Goal: Information Seeking & Learning: Understand process/instructions

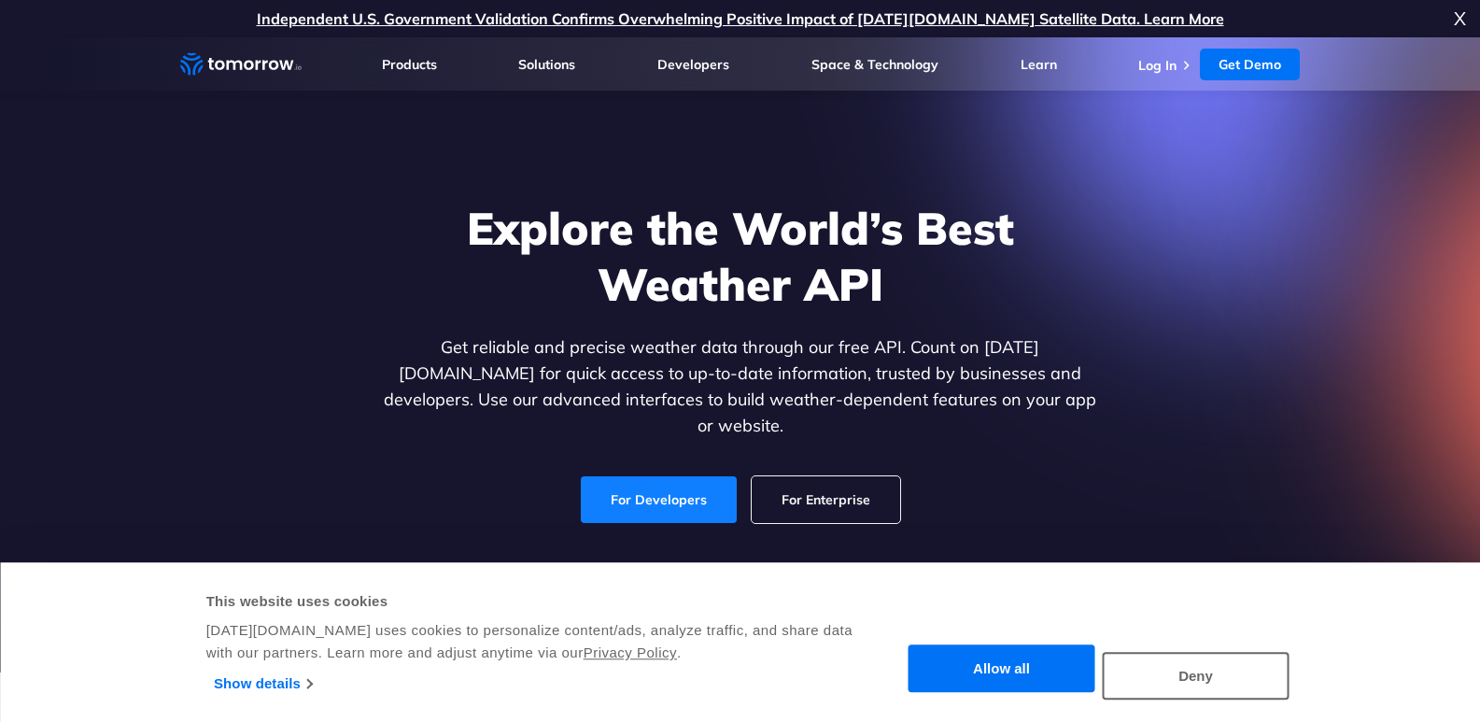
click at [659, 480] on link "For Developers" at bounding box center [659, 499] width 156 height 47
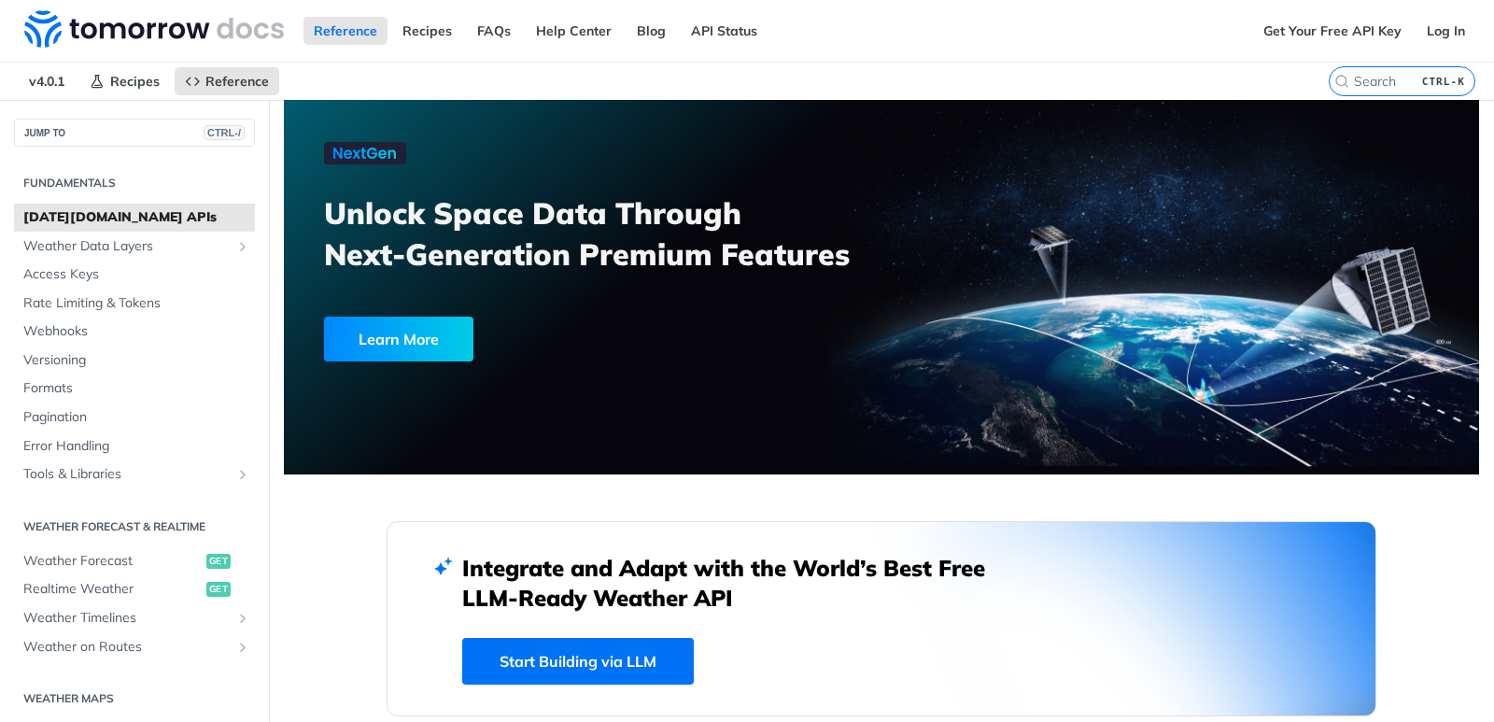
scroll to position [187, 0]
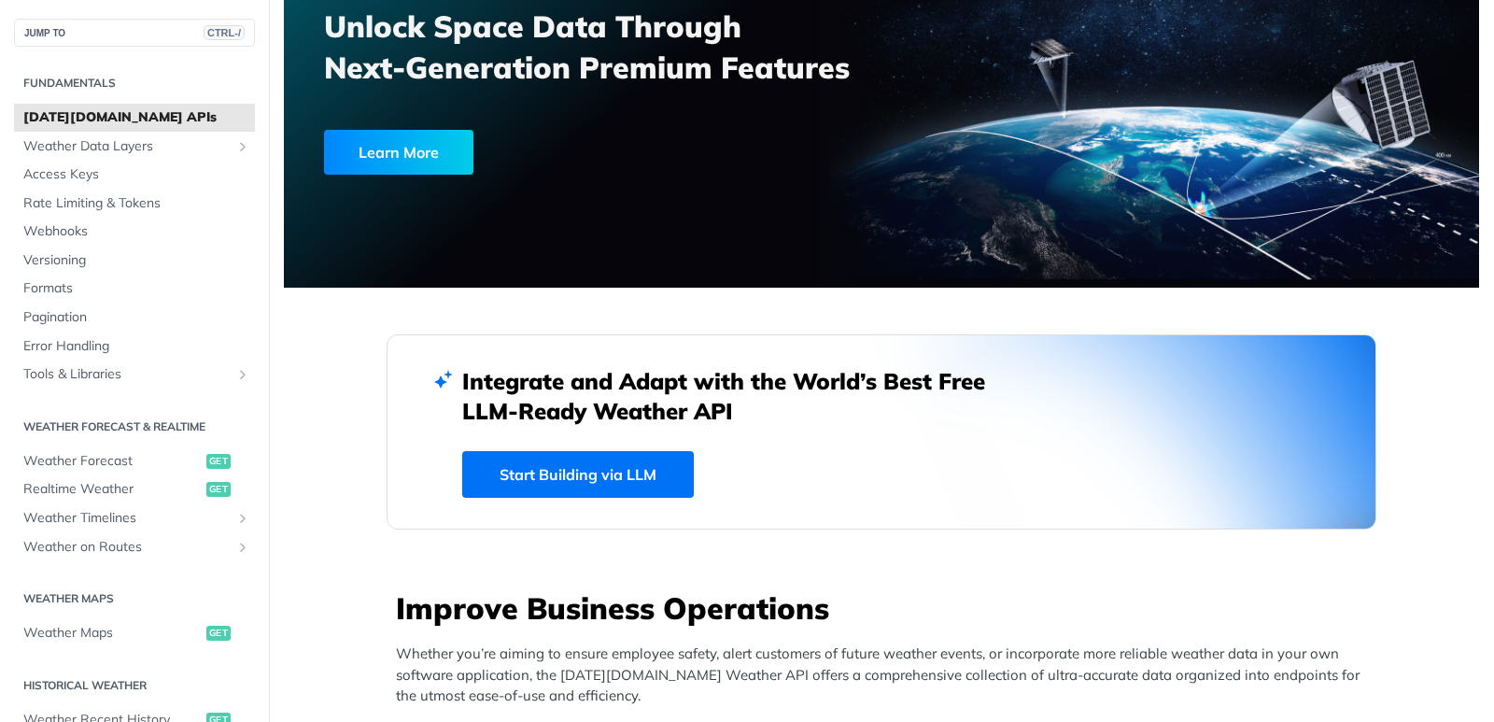
click at [507, 468] on link "Start Building via LLM" at bounding box center [578, 474] width 232 height 47
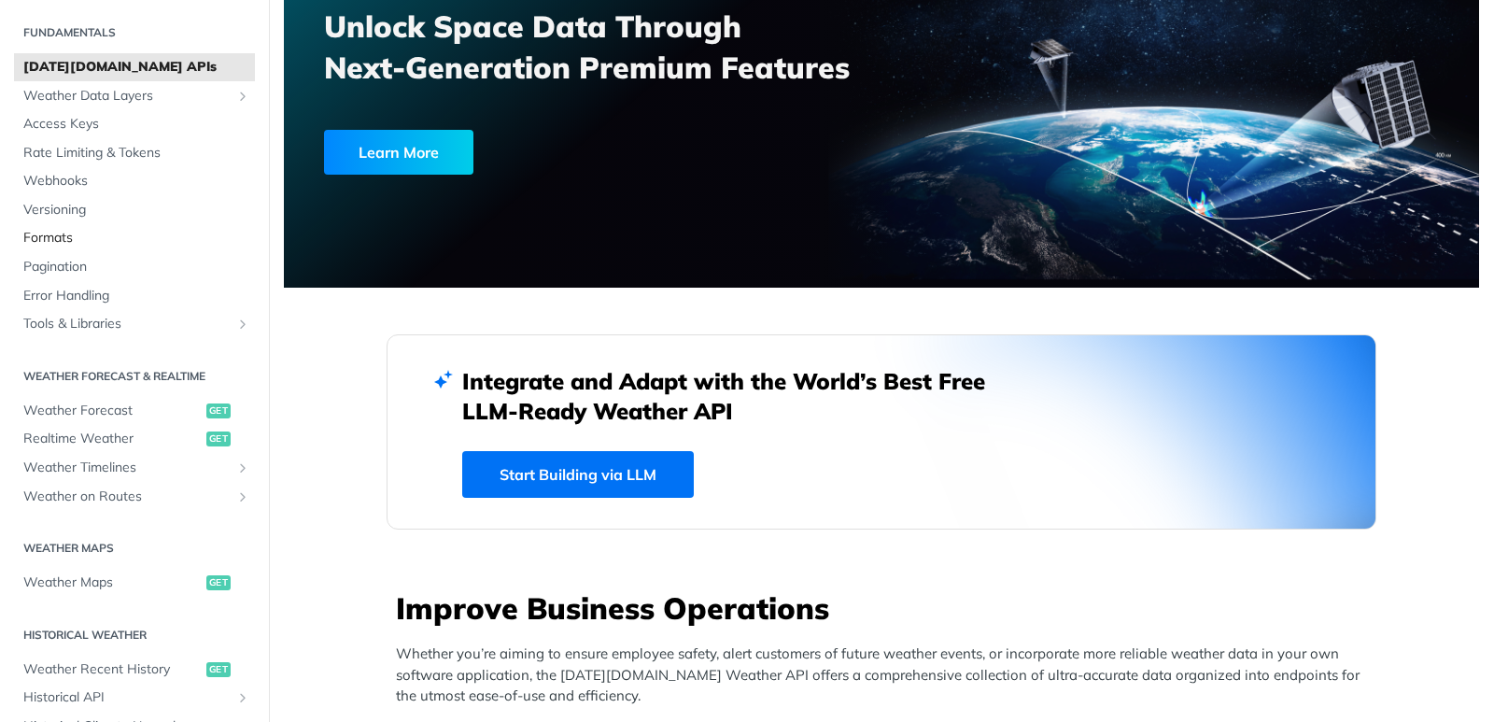
scroll to position [93, 0]
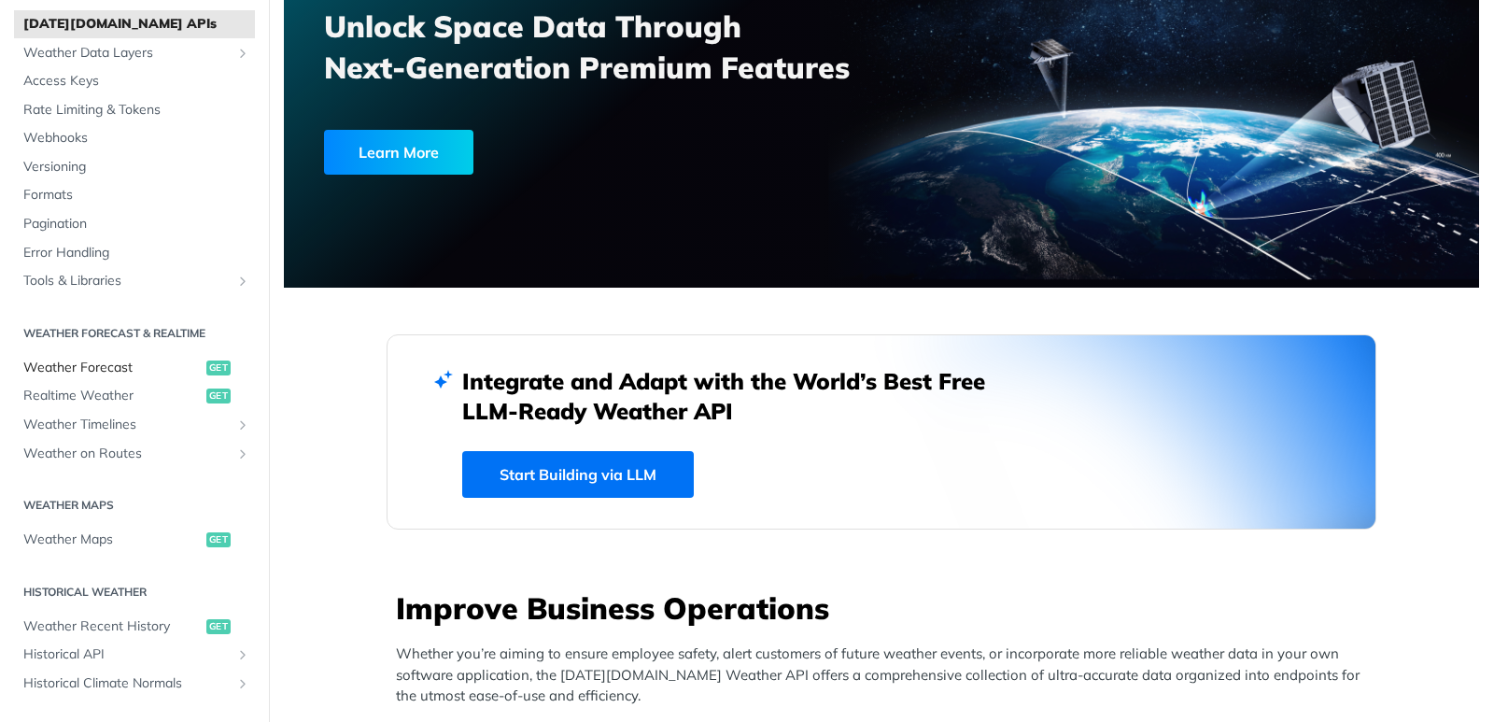
click at [79, 373] on span "Weather Forecast" at bounding box center [112, 368] width 178 height 19
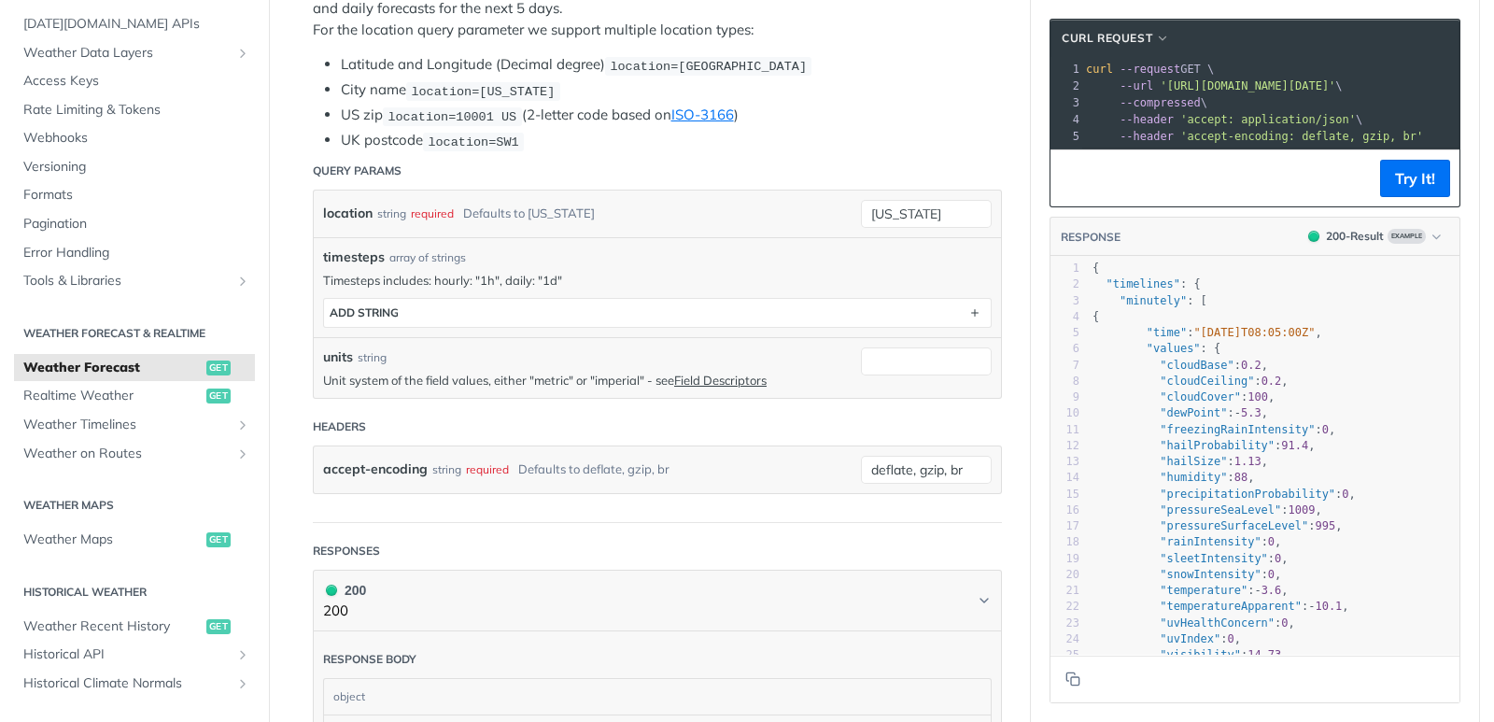
scroll to position [383, 0]
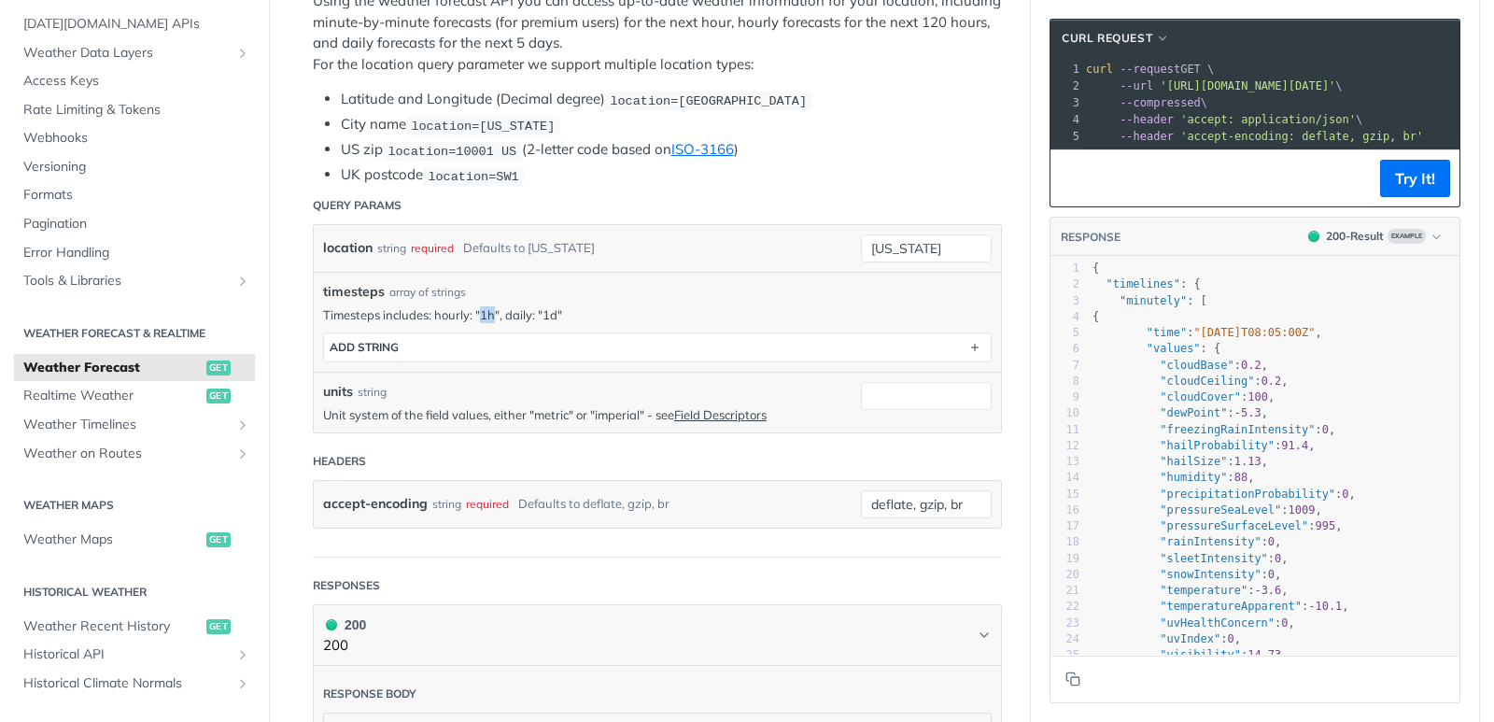
drag, startPoint x: 487, startPoint y: 316, endPoint x: 472, endPoint y: 311, distance: 15.7
click at [472, 311] on p "Timesteps includes: hourly: "1h", daily: "1d"" at bounding box center [657, 314] width 669 height 17
copy p "1h"
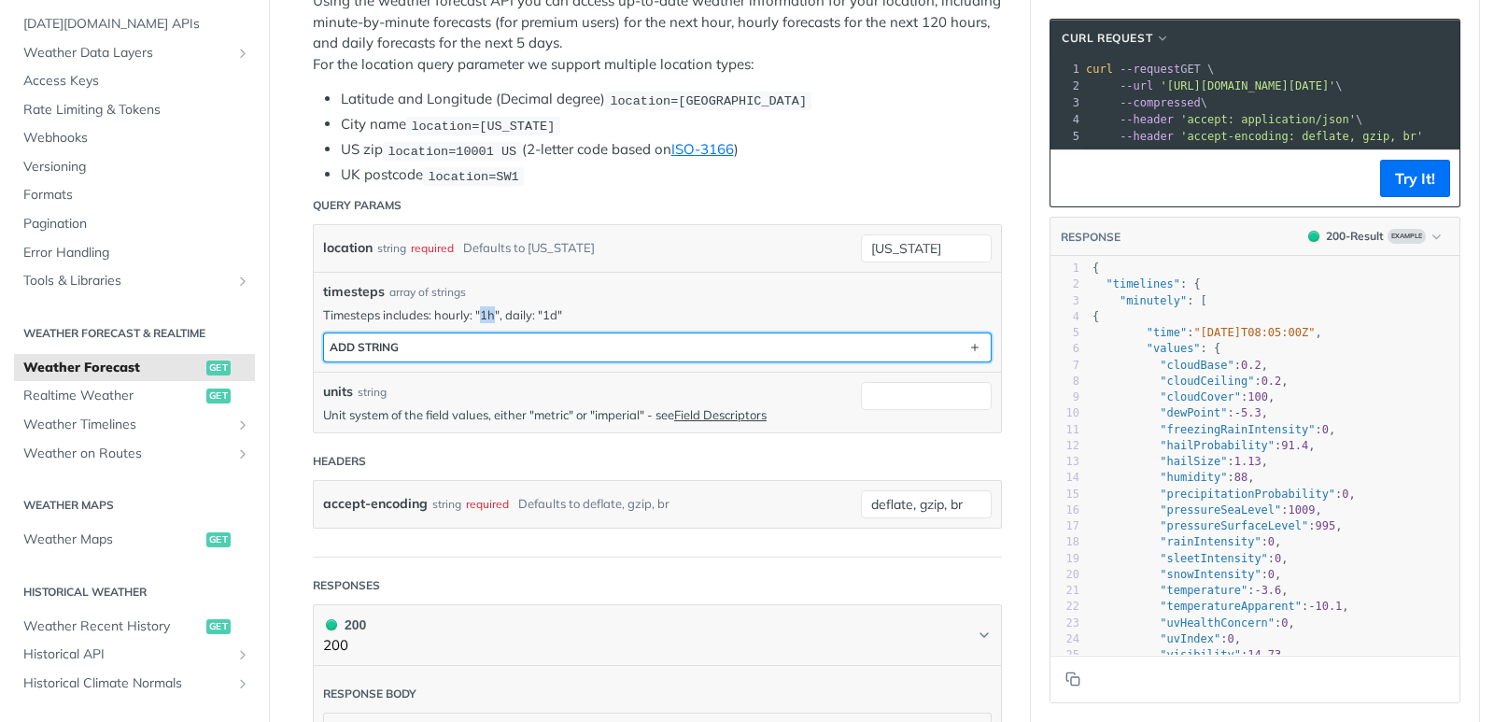
click at [447, 348] on button "ADD string" at bounding box center [657, 347] width 667 height 28
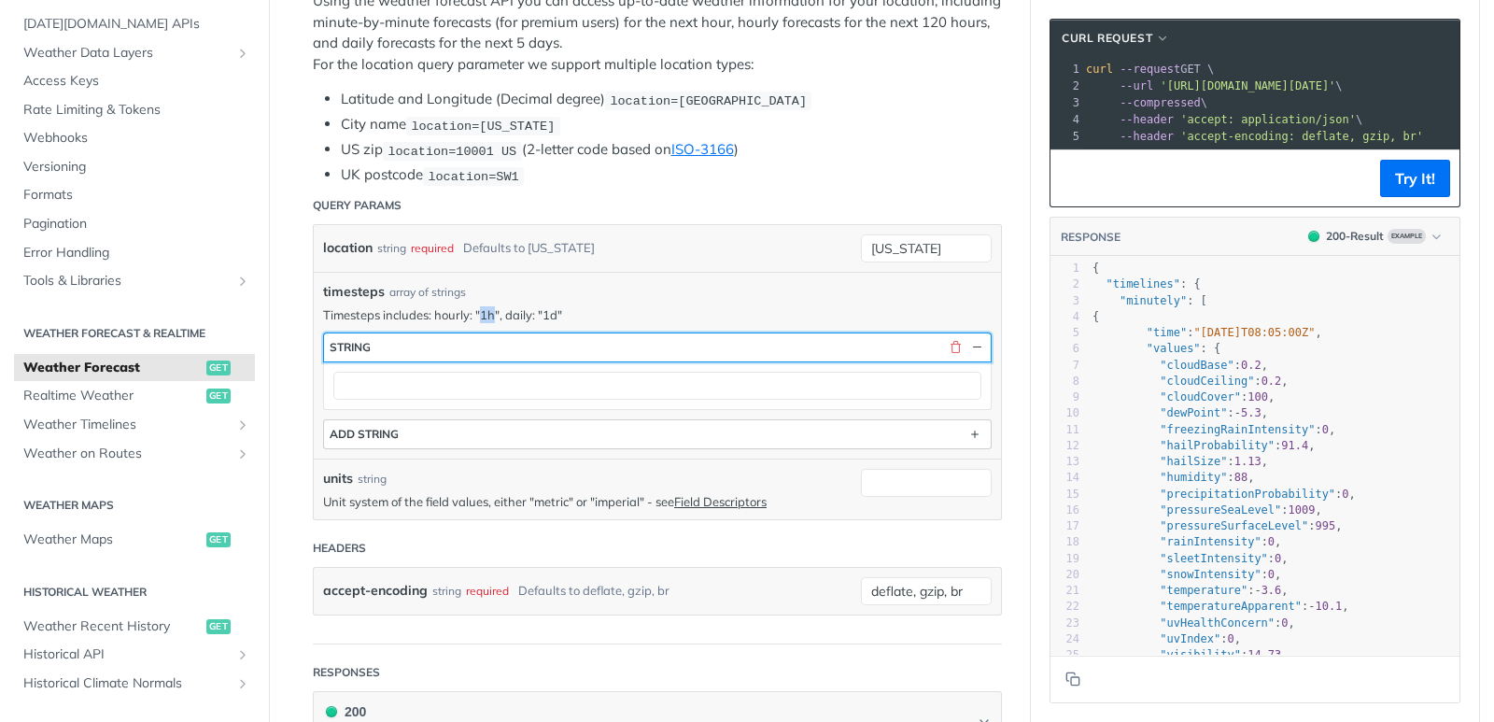
click at [447, 348] on button "string" at bounding box center [657, 347] width 667 height 28
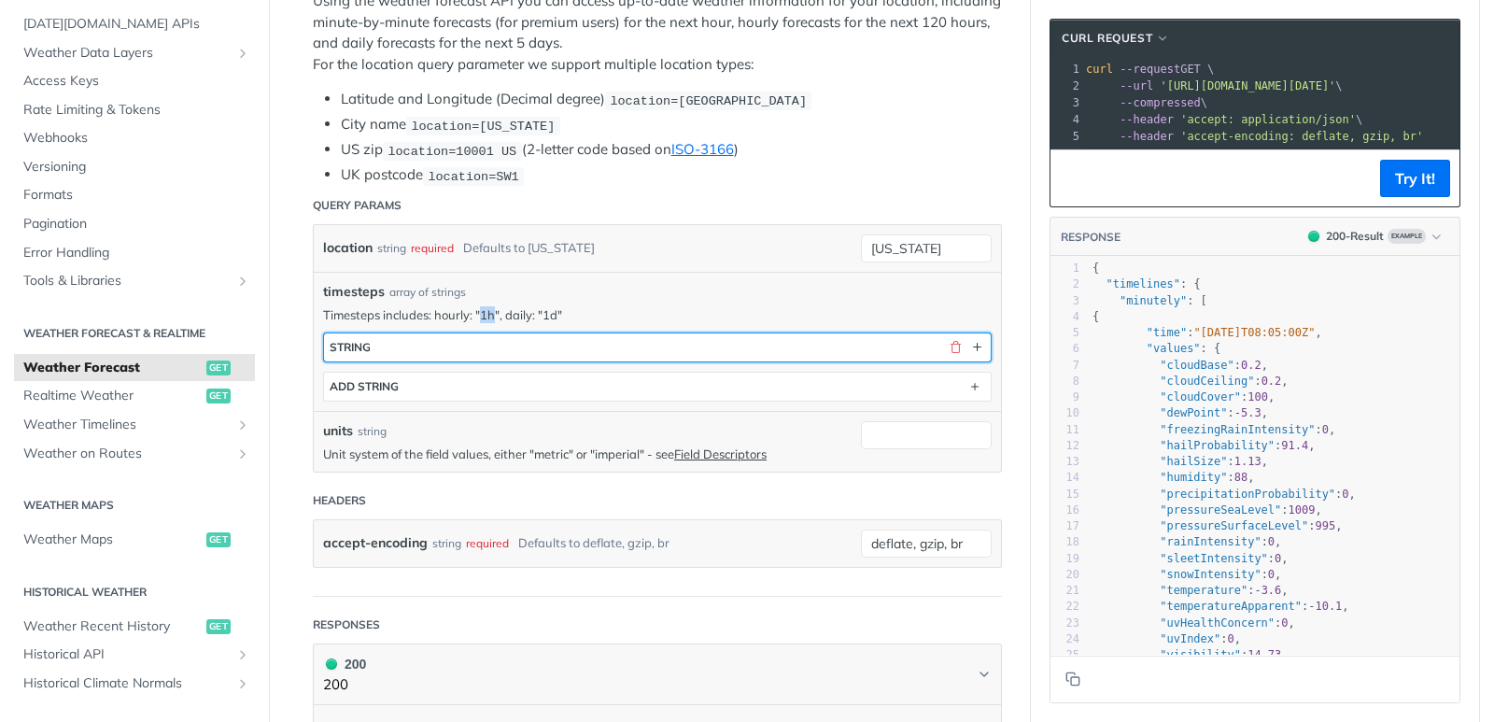
click at [633, 345] on button "string" at bounding box center [657, 347] width 667 height 28
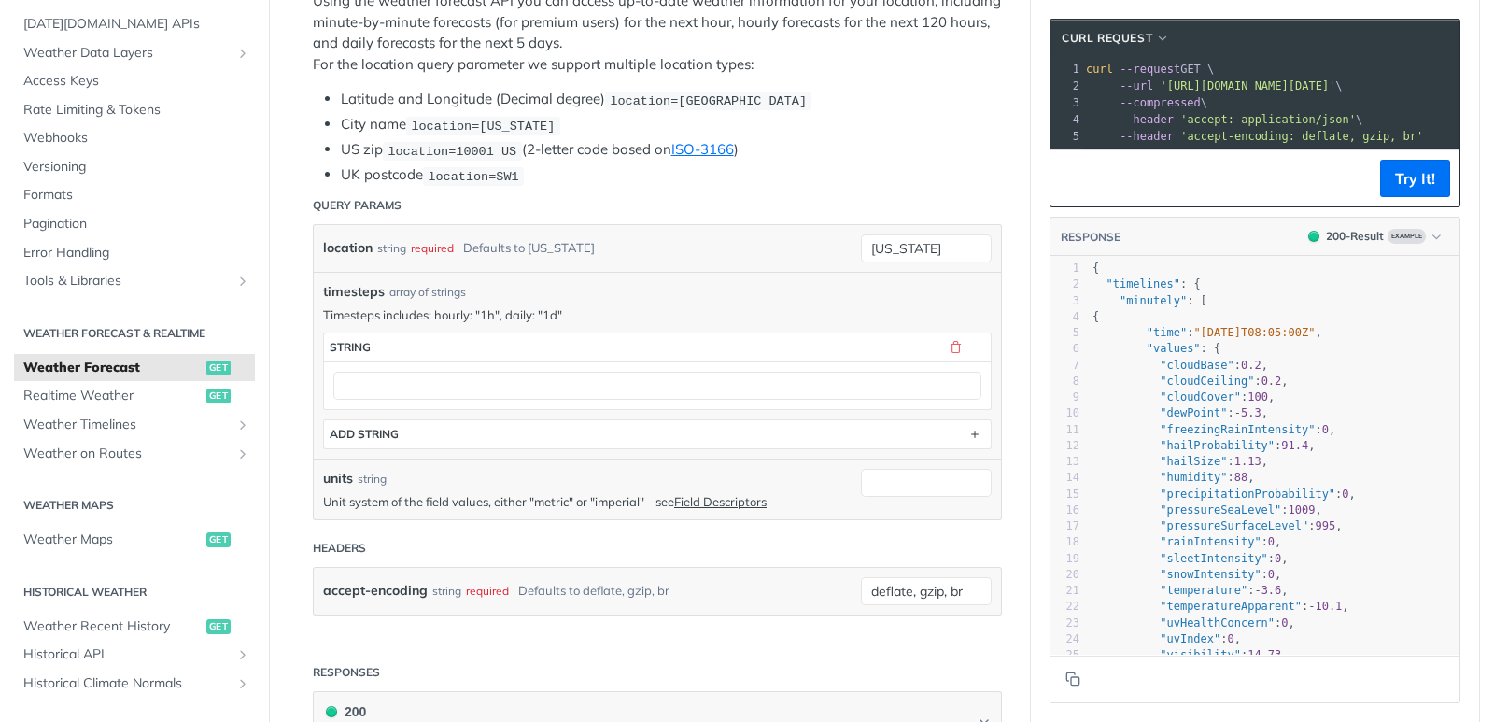
click at [476, 398] on div at bounding box center [657, 385] width 667 height 48
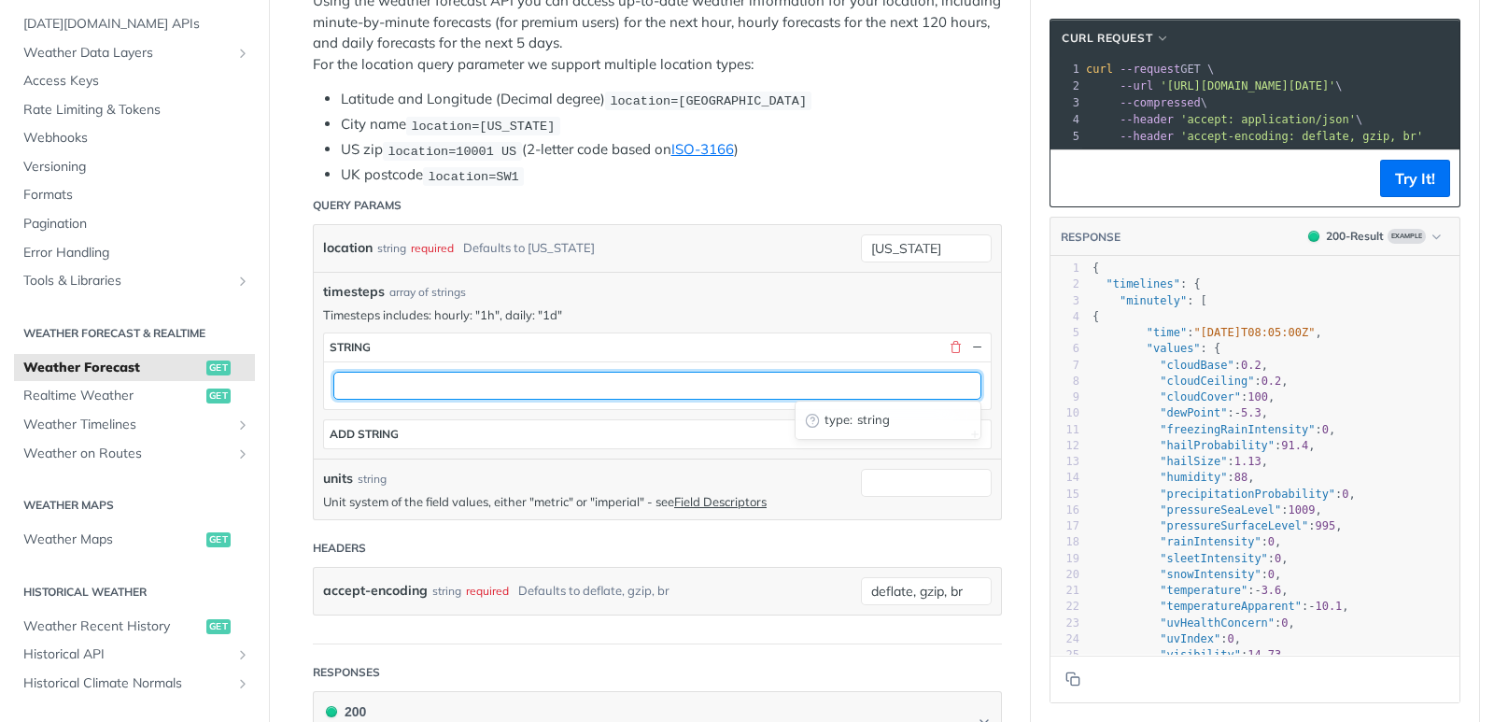
click at [475, 387] on input "text" at bounding box center [657, 386] width 648 height 28
paste input "1h"
type input "1h"
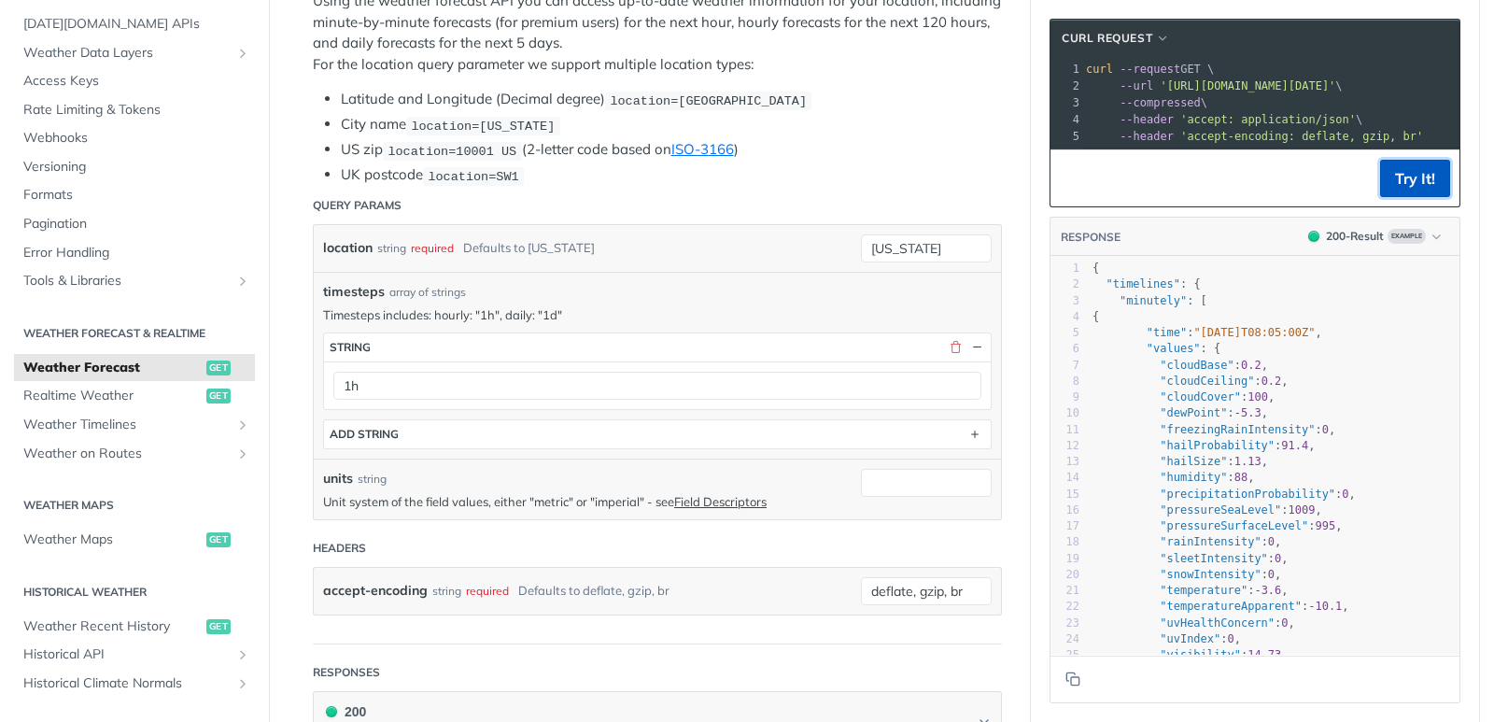
click at [1407, 192] on button "Try It!" at bounding box center [1415, 178] width 70 height 37
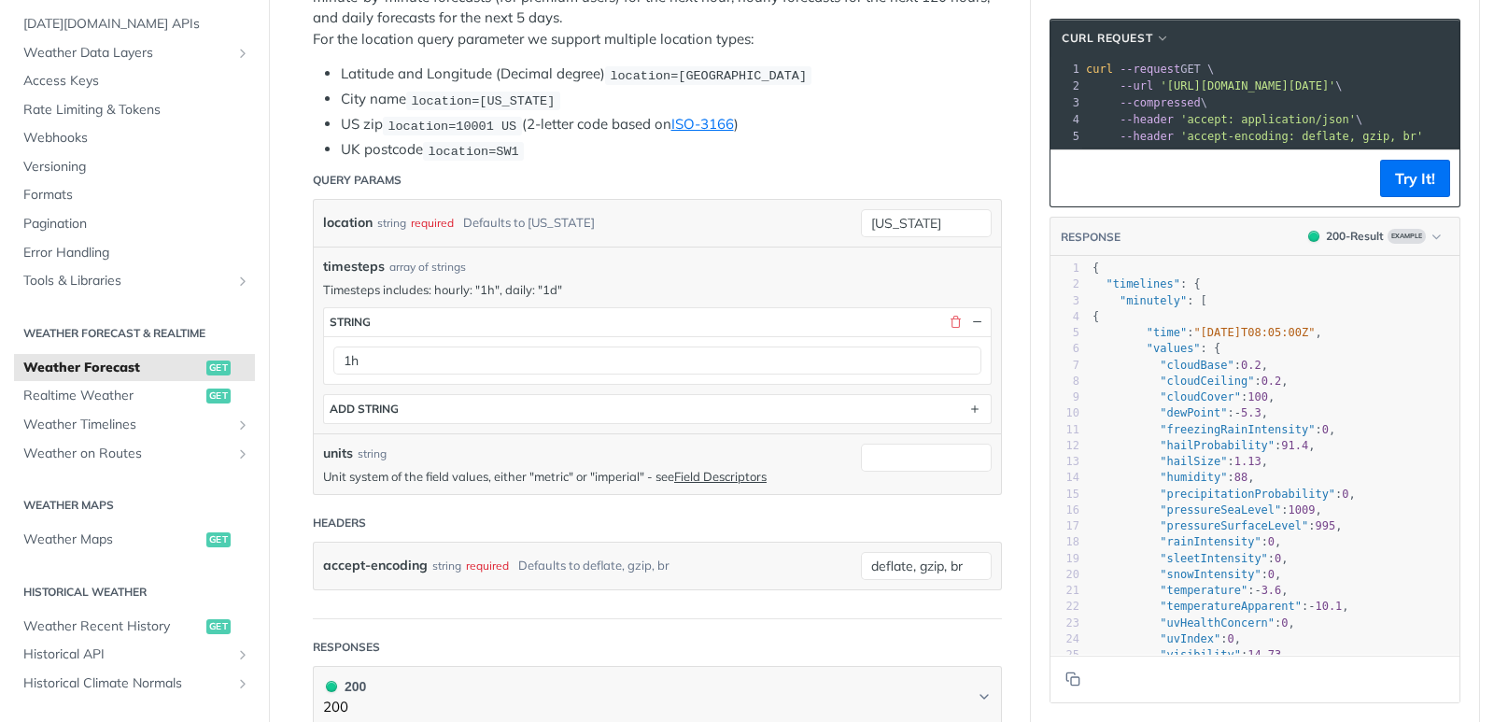
scroll to position [532, 0]
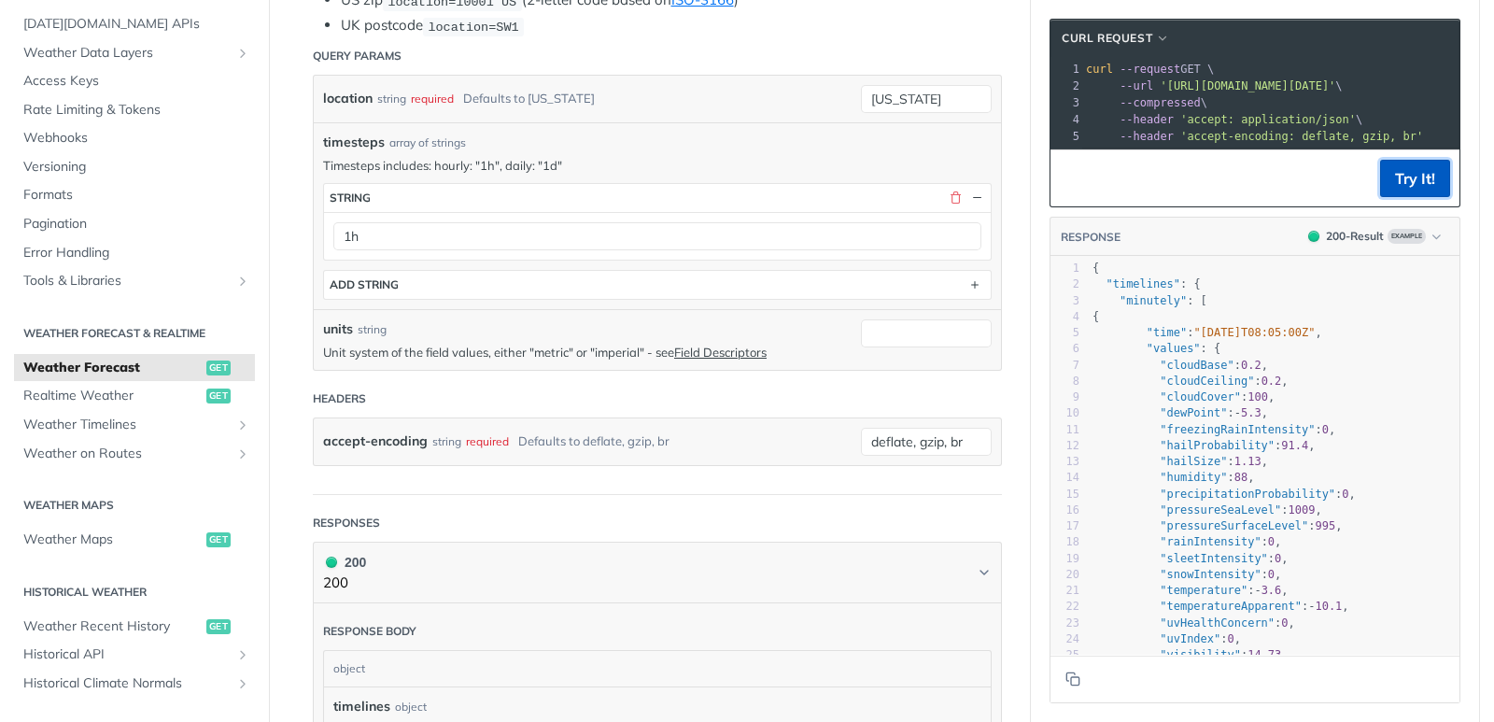
click at [1409, 187] on button "Try It!" at bounding box center [1415, 178] width 70 height 37
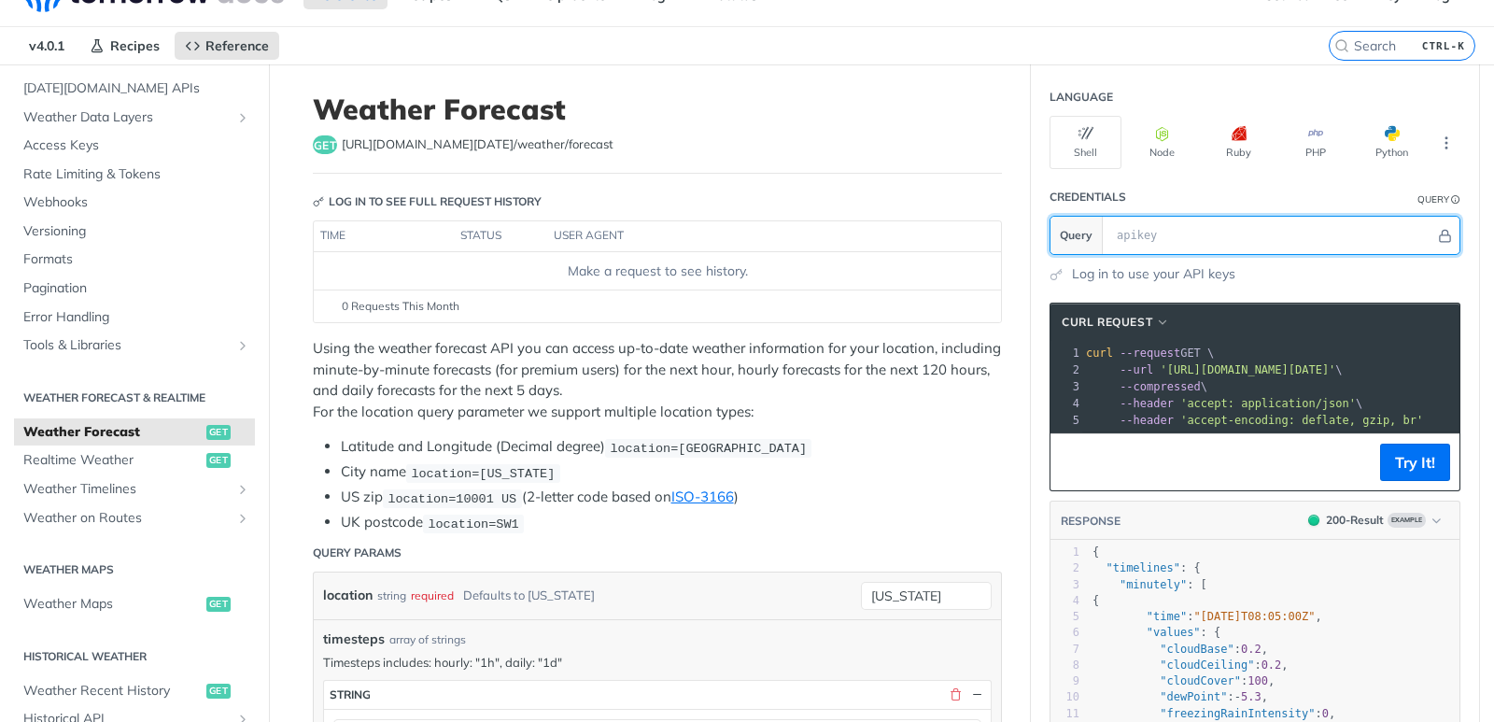
scroll to position [0, 0]
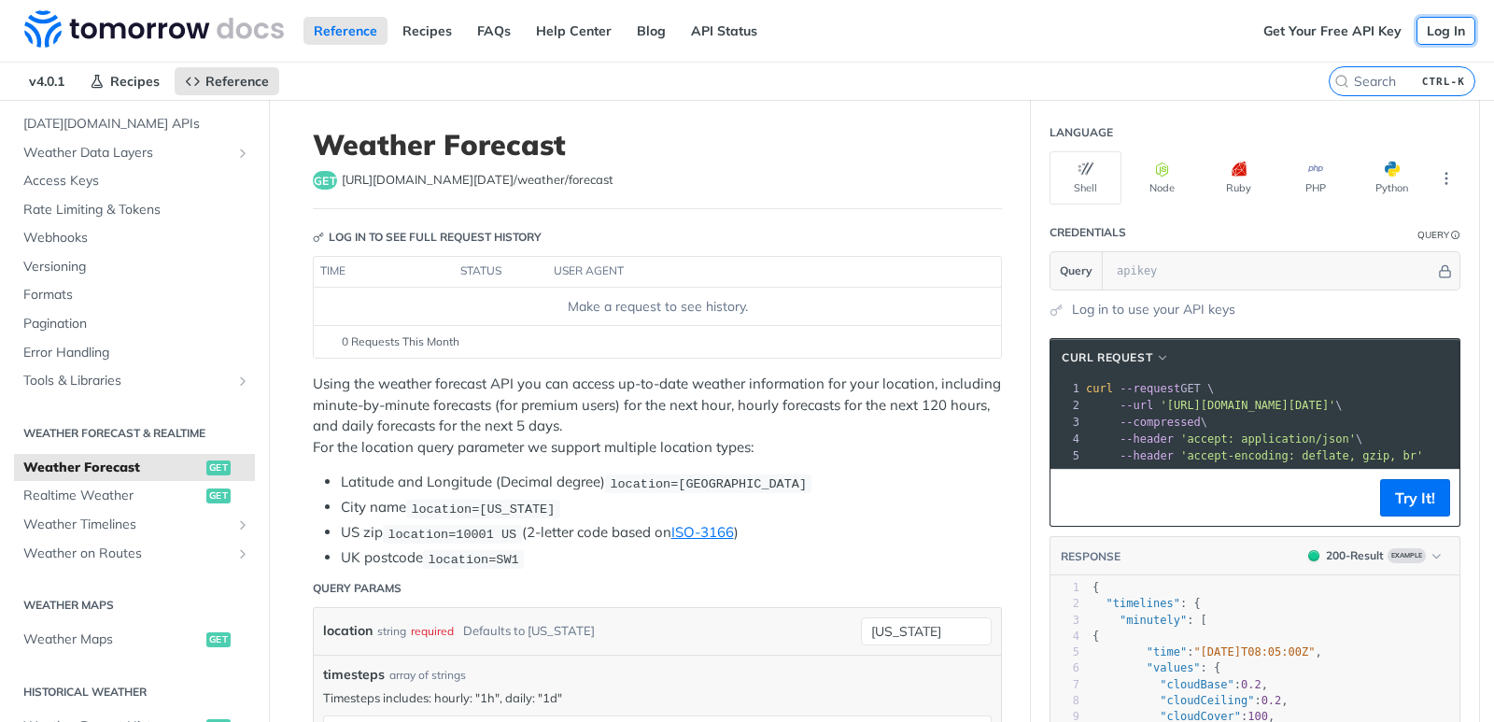
click at [1441, 22] on link "Log In" at bounding box center [1445, 31] width 59 height 28
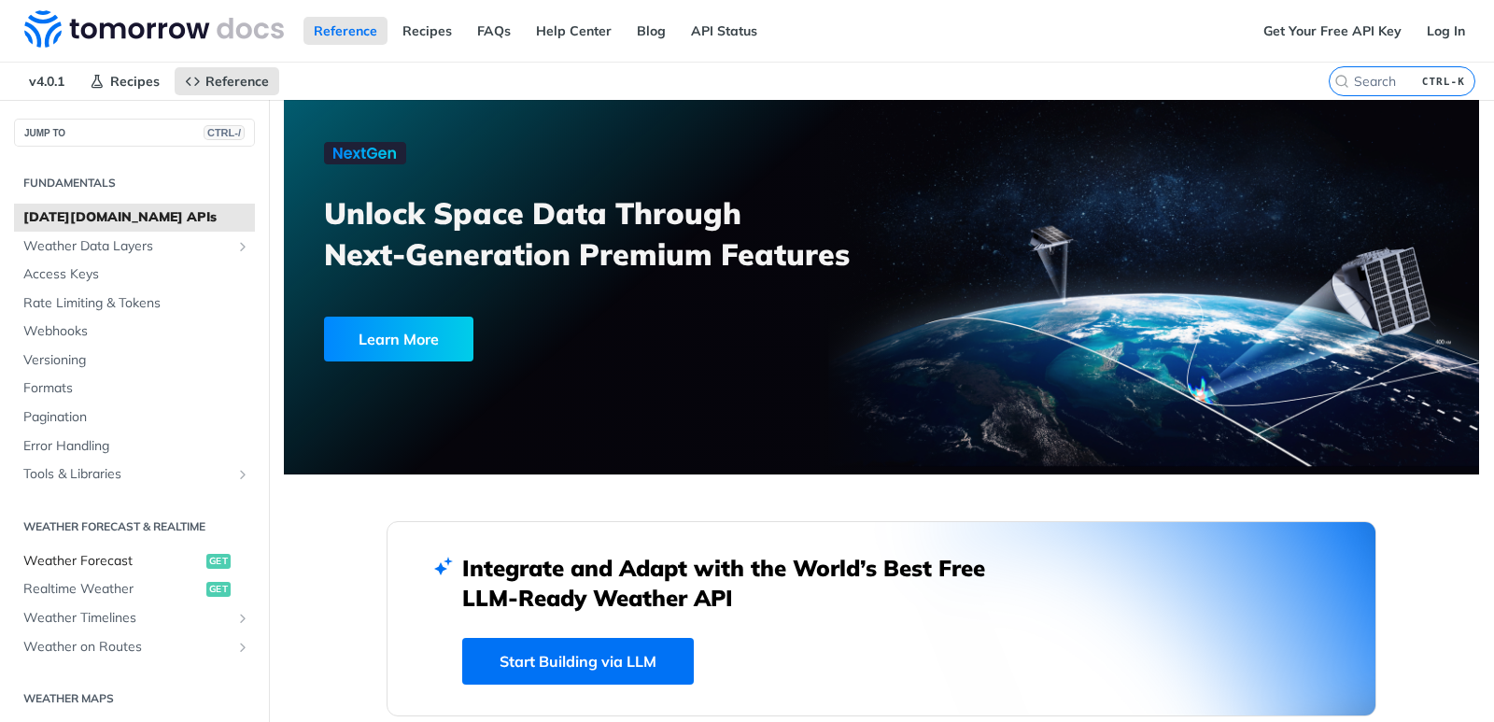
click at [102, 556] on span "Weather Forecast" at bounding box center [112, 561] width 178 height 19
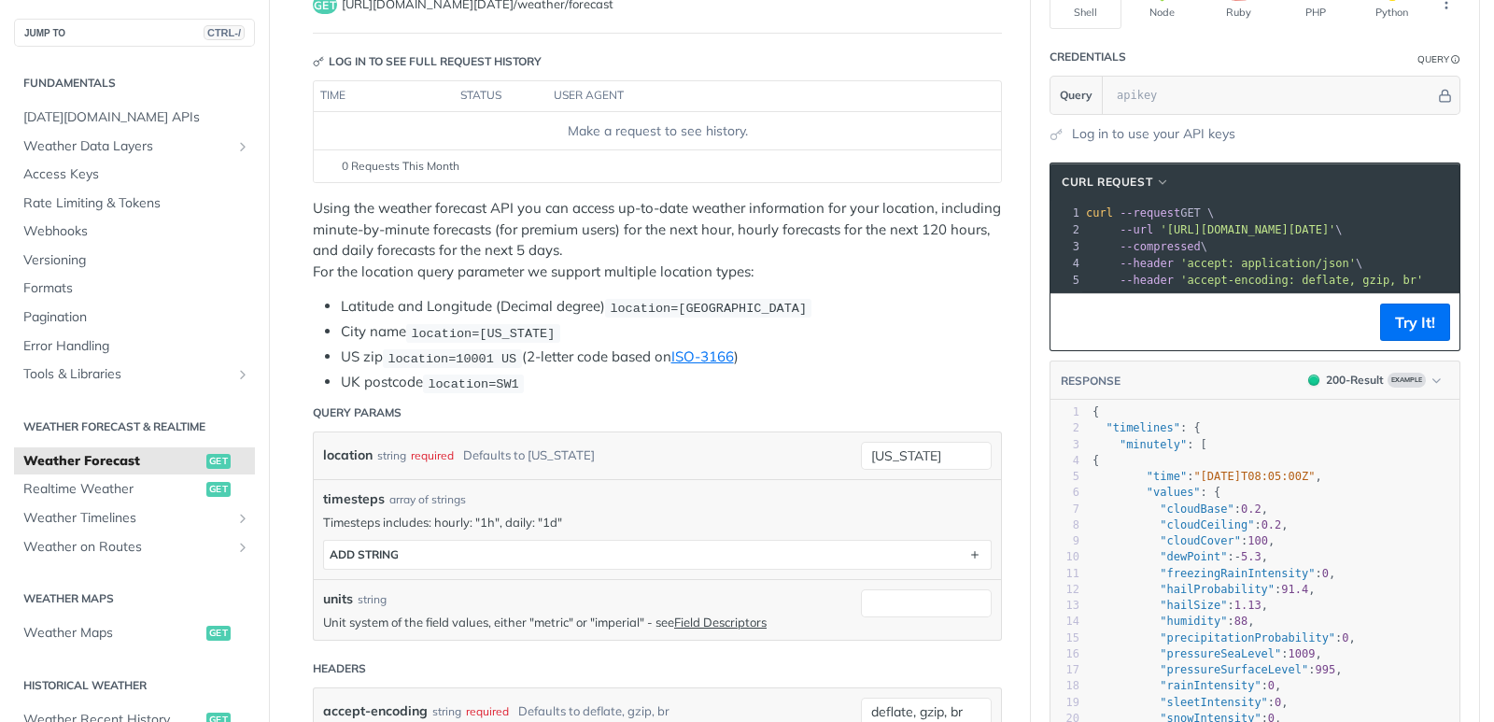
scroll to position [280, 0]
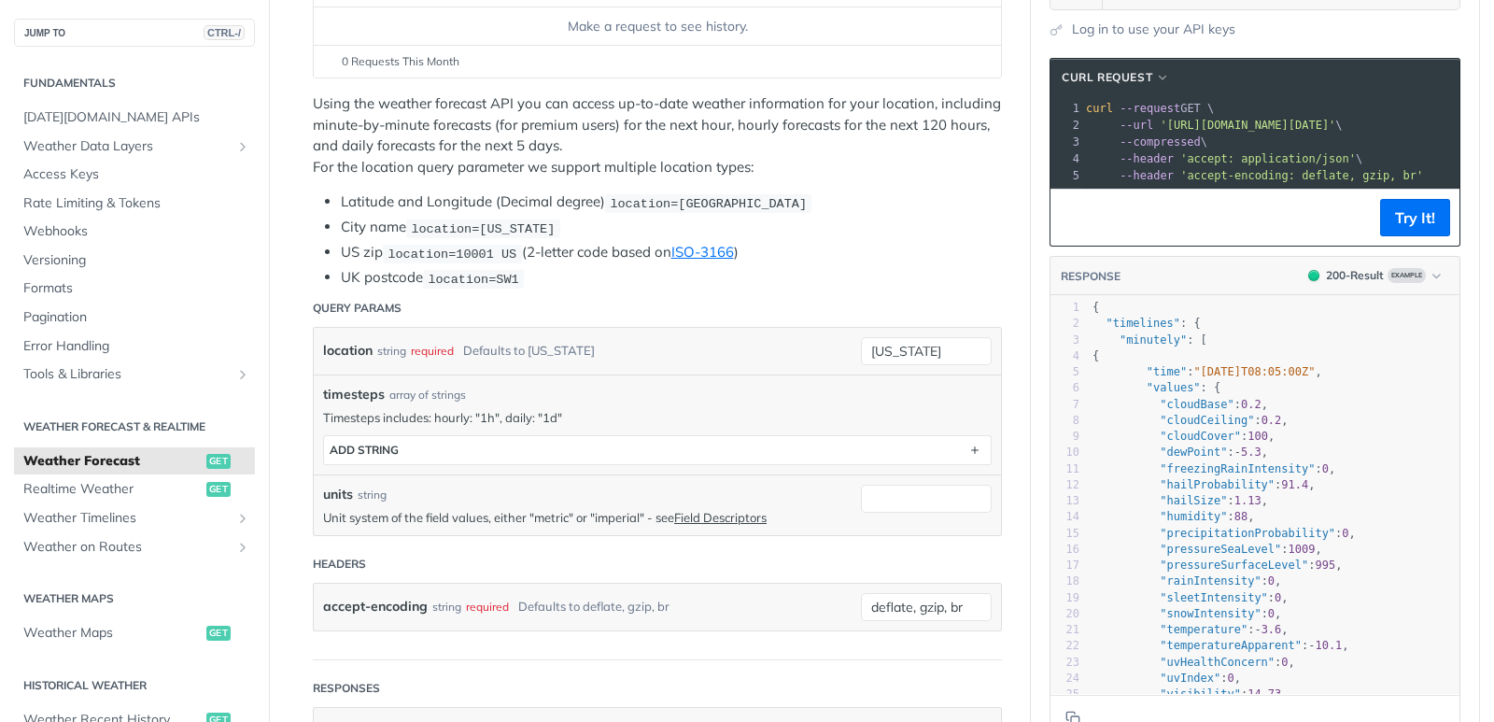
click at [403, 466] on div "timesteps array of strings Timesteps includes: hourly: "1h", daily: "1d" timest…" at bounding box center [657, 424] width 687 height 100
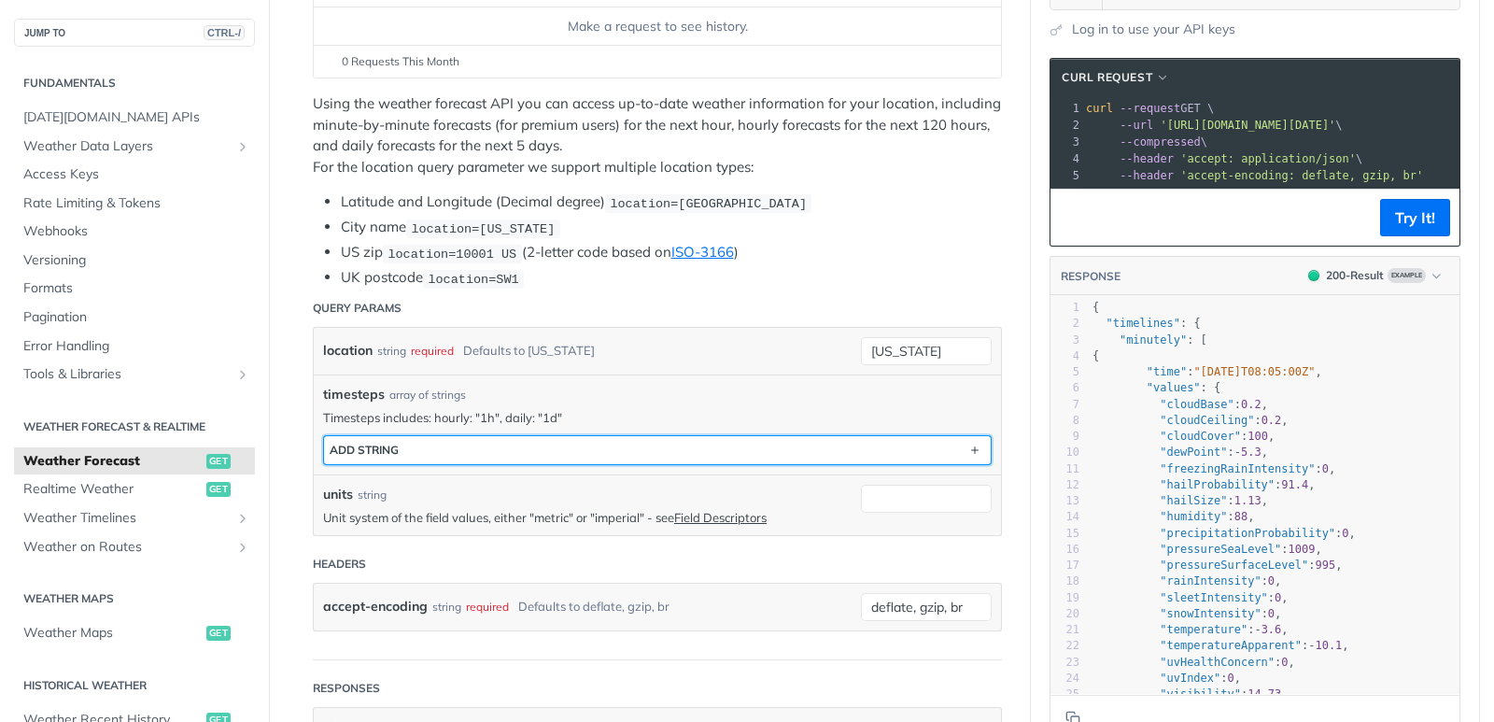
click at [407, 457] on button "ADD string" at bounding box center [657, 450] width 667 height 28
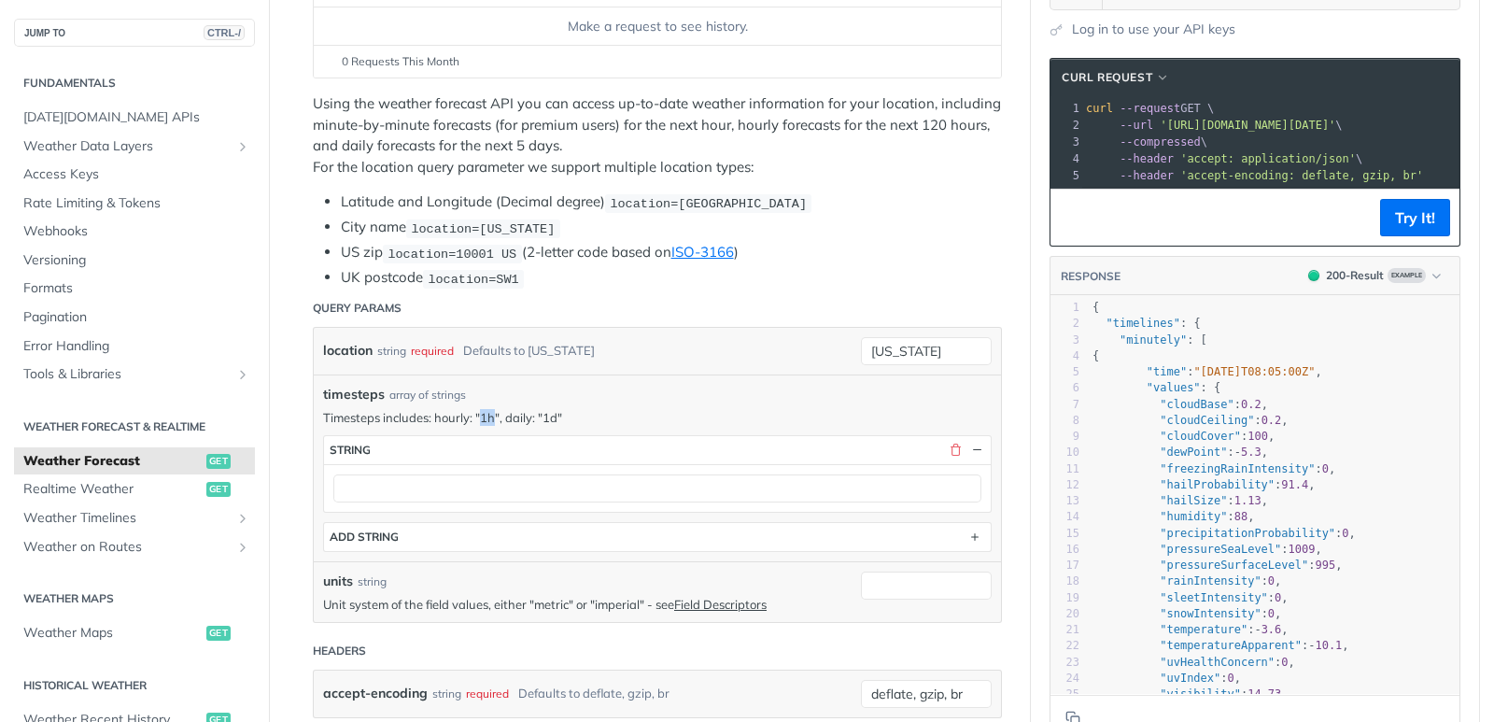
drag, startPoint x: 487, startPoint y: 419, endPoint x: 477, endPoint y: 416, distance: 10.6
click at [477, 416] on p "Timesteps includes: hourly: "1h", daily: "1d"" at bounding box center [657, 417] width 669 height 17
copy p "1h"
click at [359, 503] on div at bounding box center [657, 488] width 667 height 48
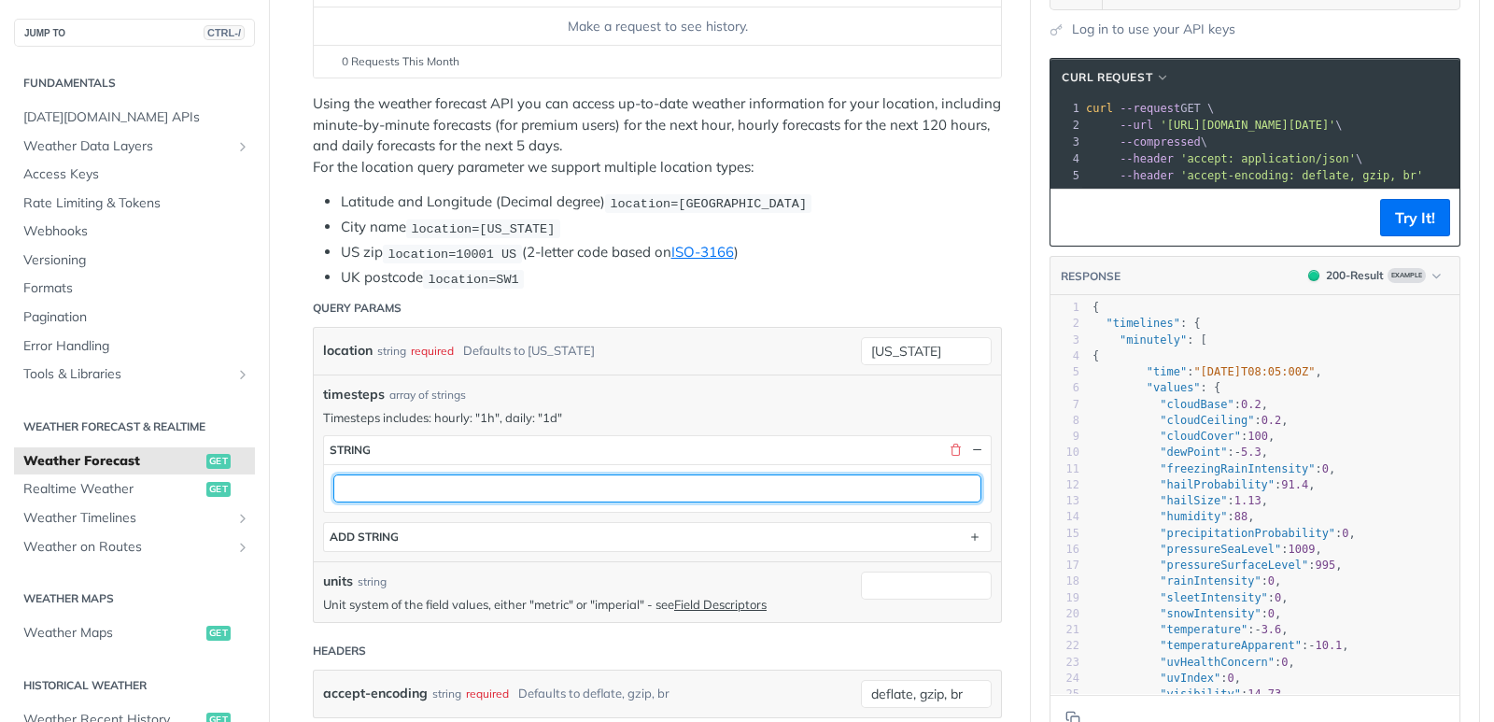
click at [366, 496] on input "text" at bounding box center [657, 488] width 648 height 28
paste input "1h"
type input "1h"
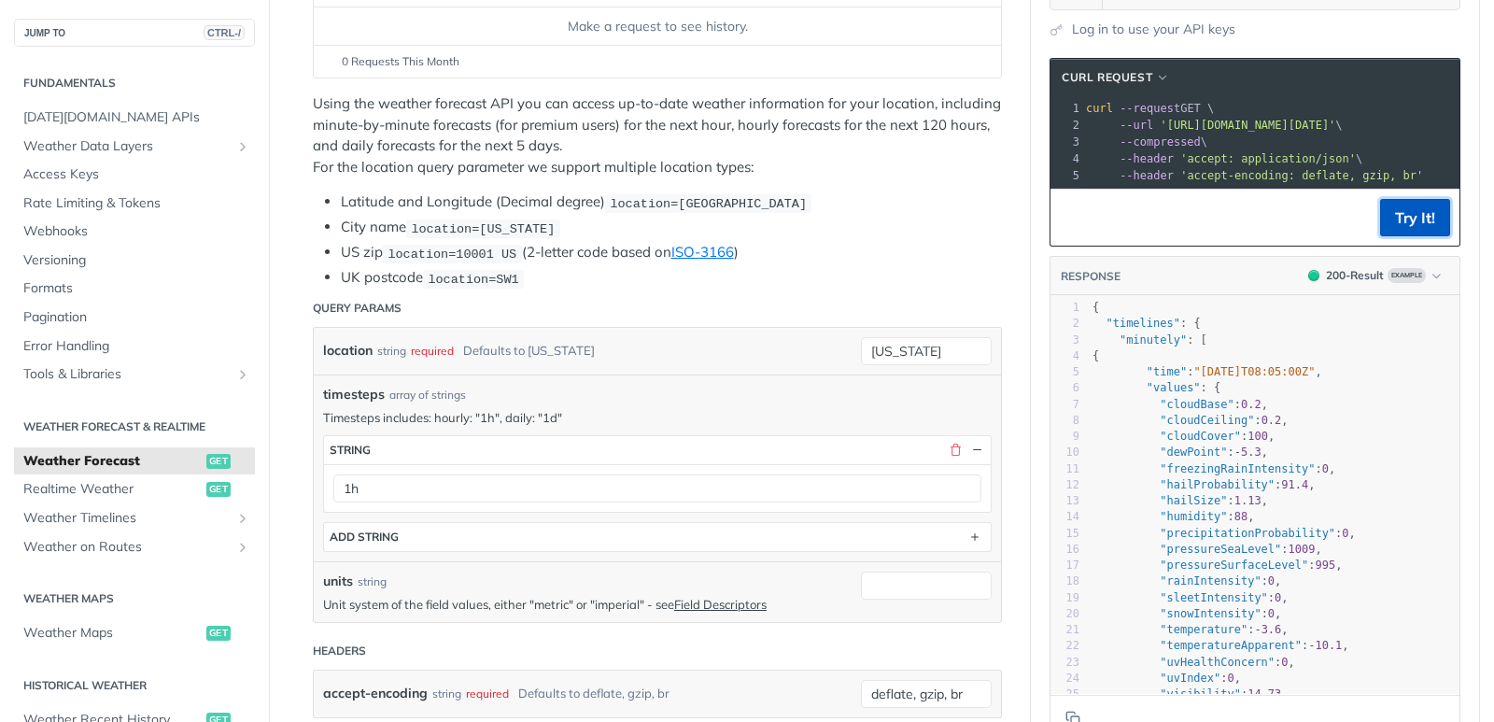
click at [1402, 236] on button "Try It!" at bounding box center [1415, 217] width 70 height 37
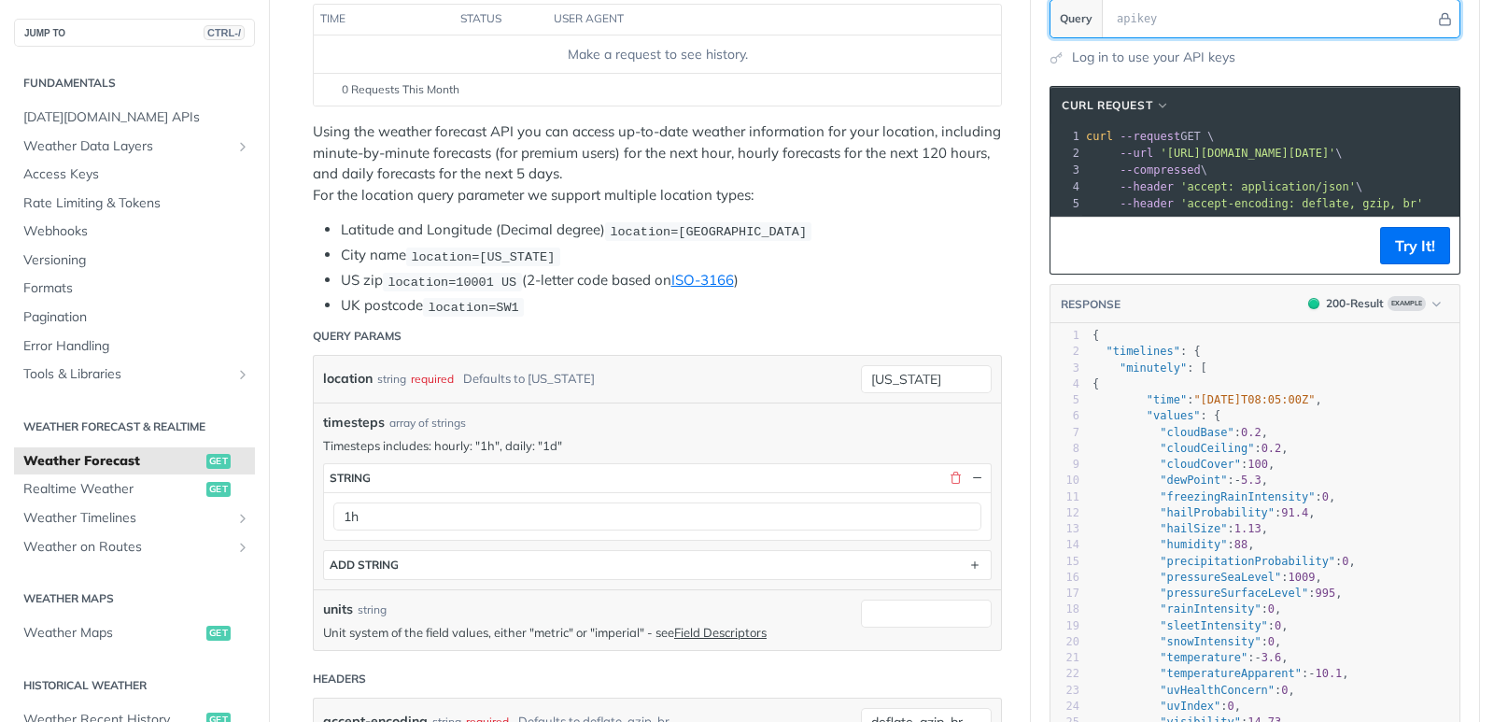
scroll to position [159, 0]
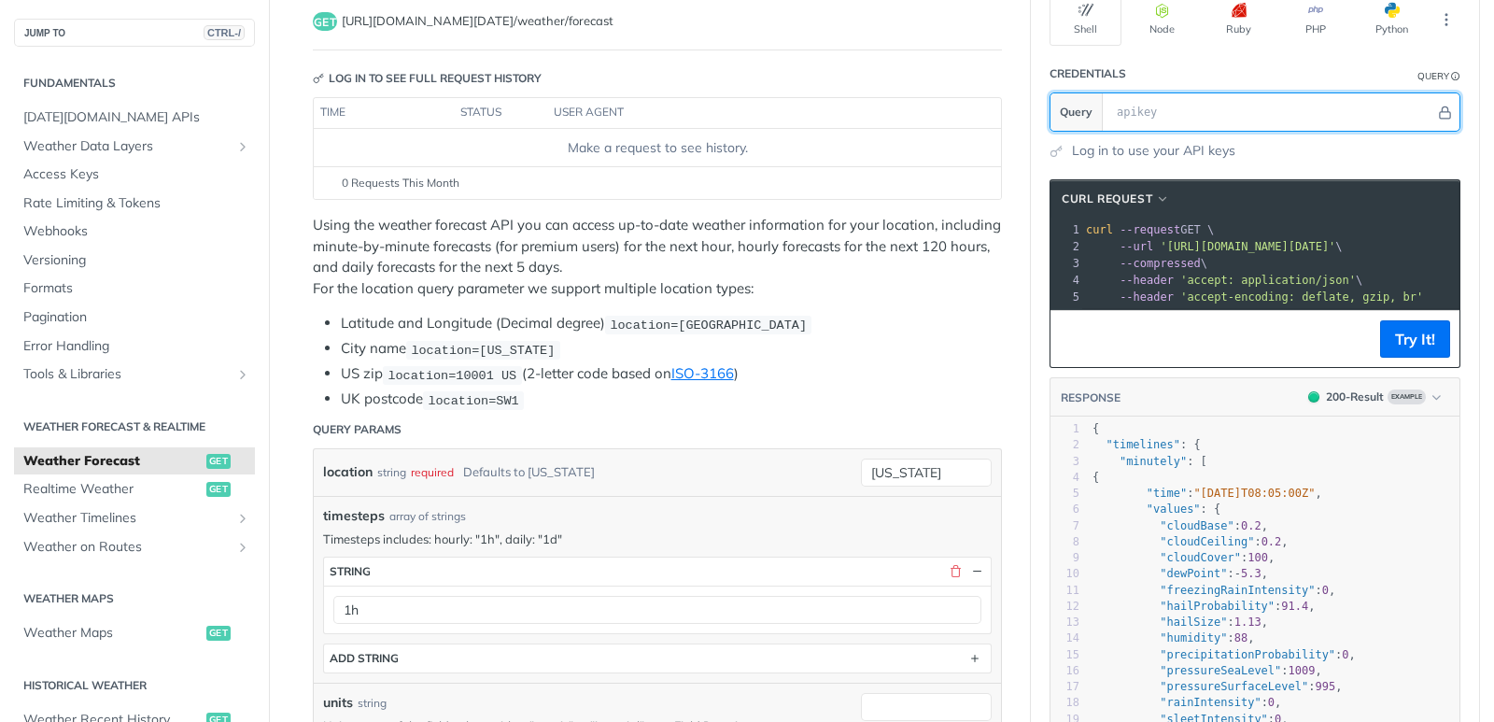
paste input "SVVZvtP14Y0XIlTxwgGwDstKa6NrX8sO"
type input "SVVZvtP14Y0XIlTxwgGwDstKa6NrX8sO"
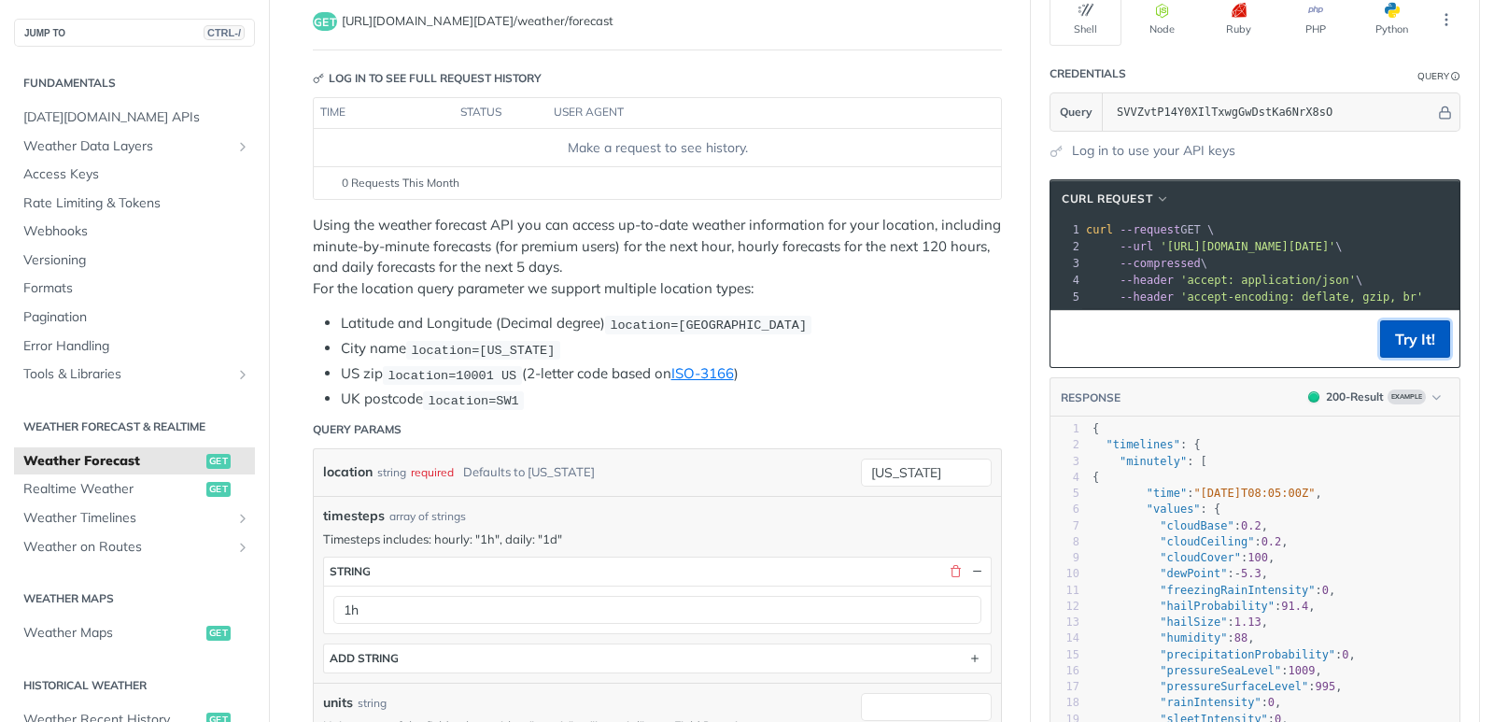
click at [1401, 345] on button "Try It!" at bounding box center [1415, 338] width 70 height 37
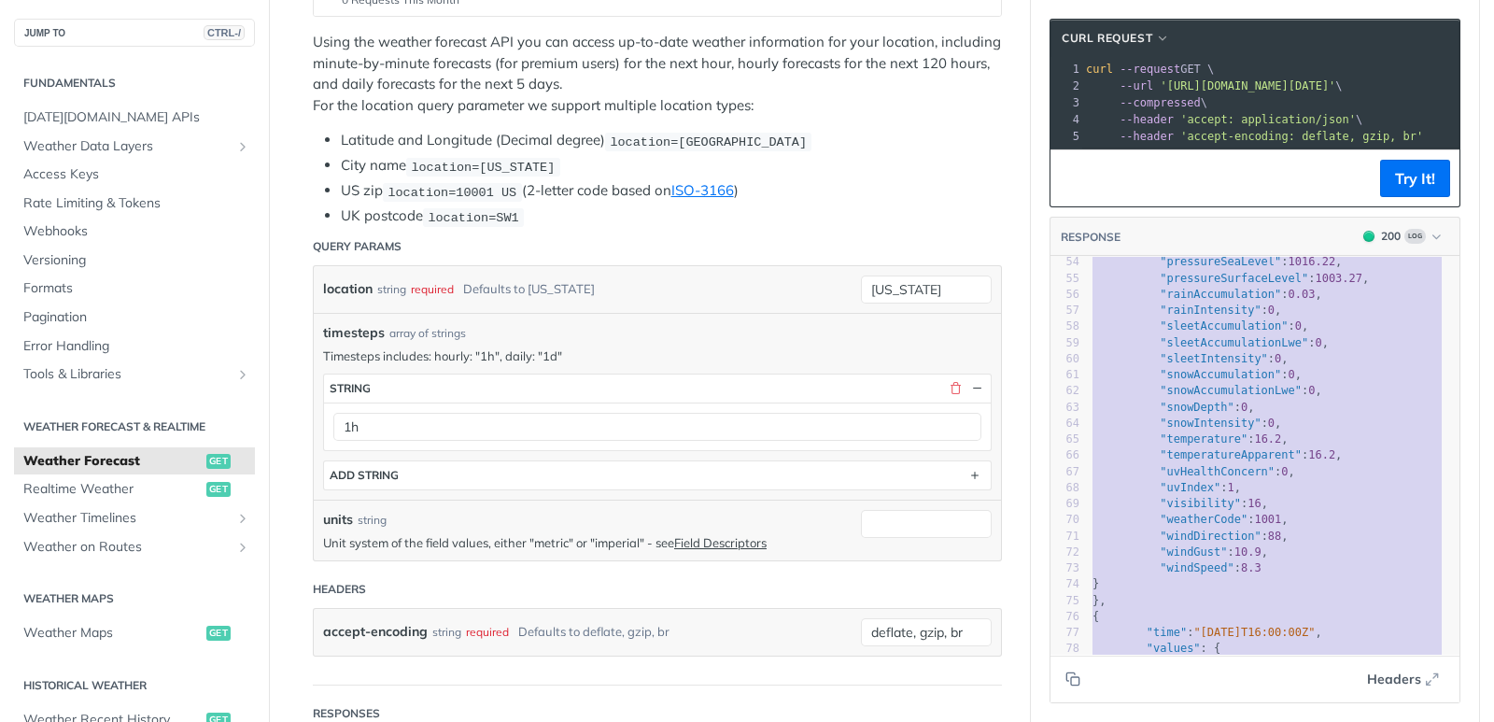
scroll to position [0, 0]
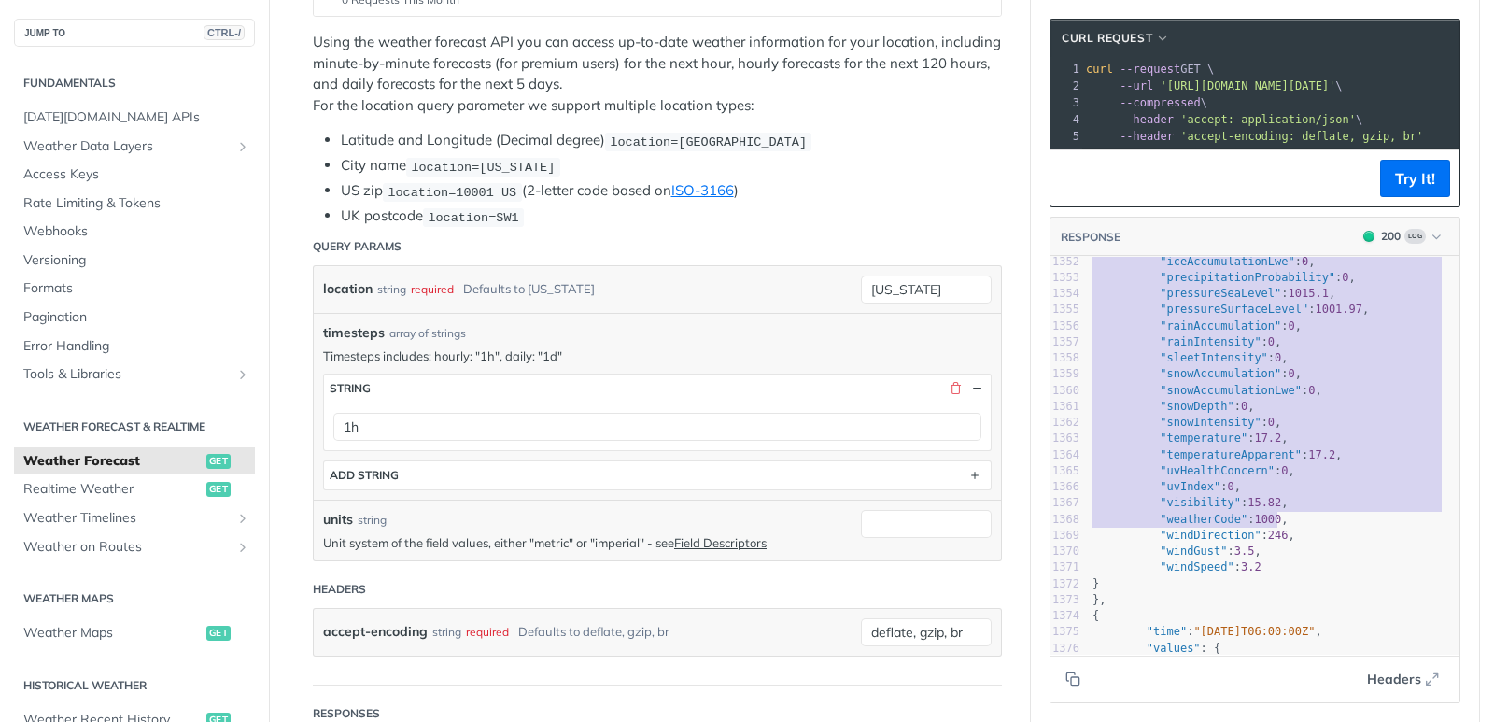
type textarea "{ "timelines": { "hourly": [ { "time": "2025-08-20T14:00:00Z", "values": { "alt…"
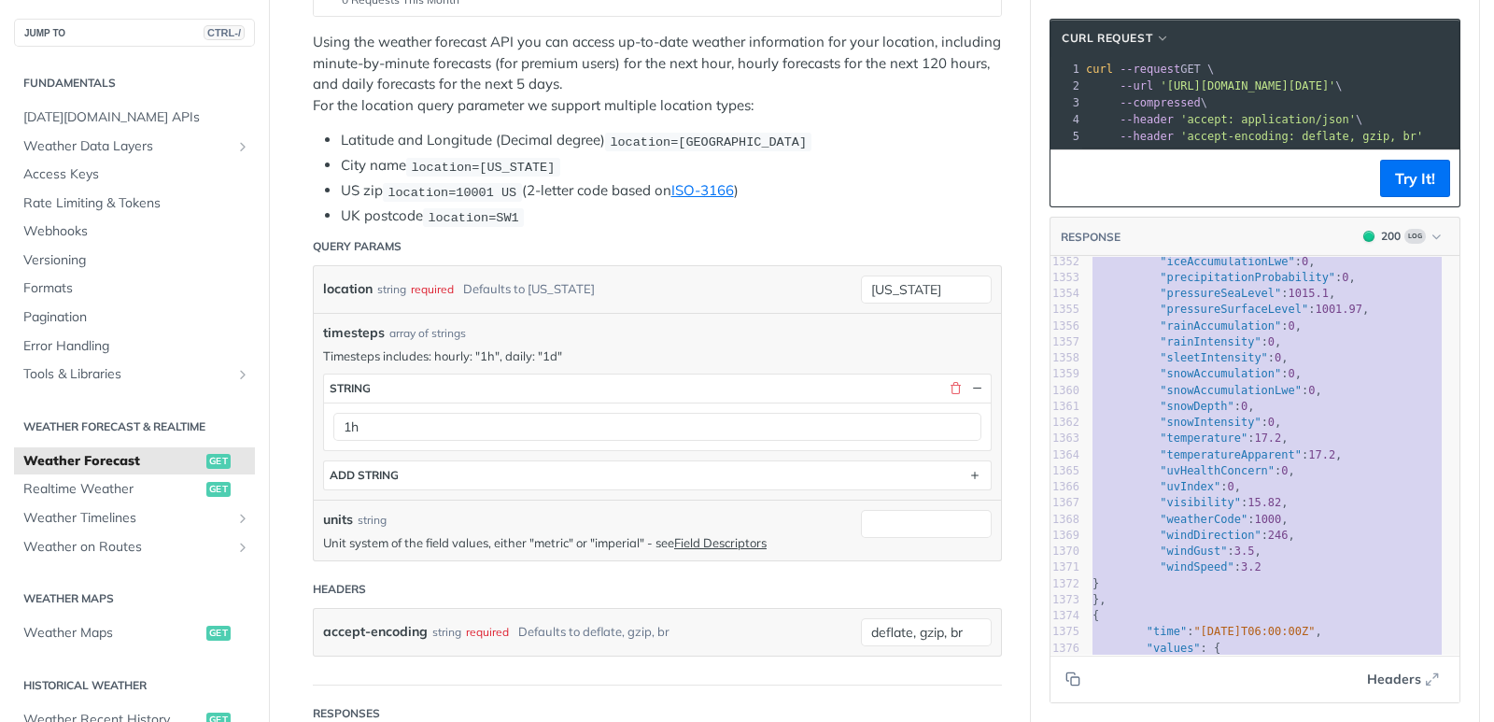
drag, startPoint x: 1088, startPoint y: 284, endPoint x: 1284, endPoint y: 758, distance: 513.2
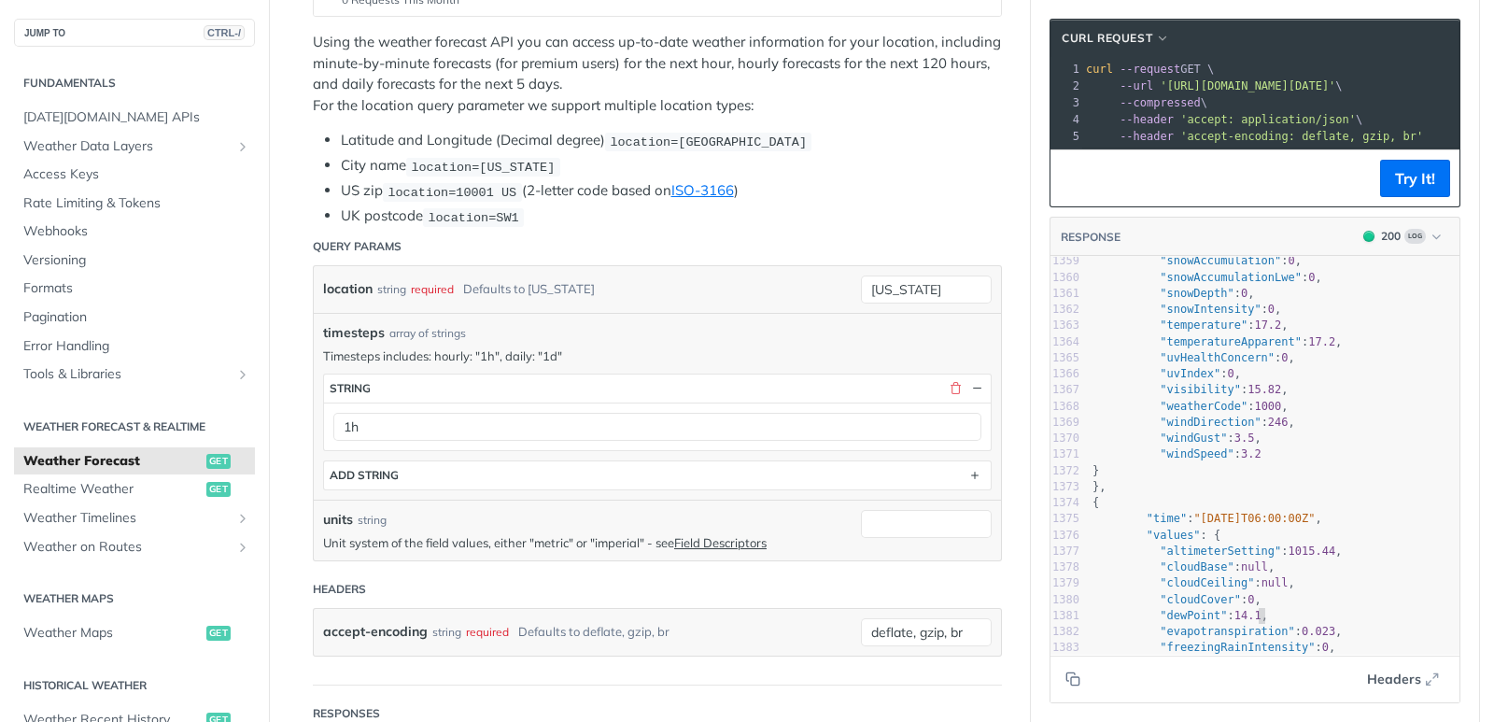
click at [1311, 624] on pre ""dewPoint" : 14.1 ," at bounding box center [1274, 616] width 371 height 16
click at [1066, 678] on icon "Copy to clipboard" at bounding box center [1070, 676] width 8 height 8
